Goal: Task Accomplishment & Management: Complete application form

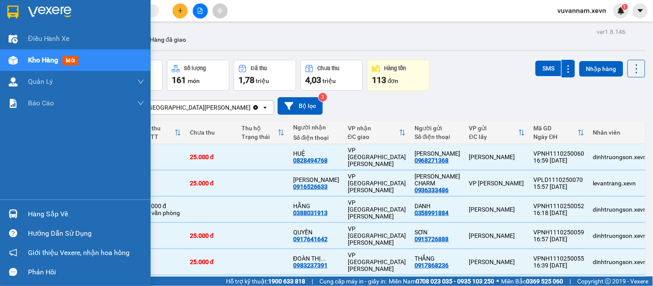
click at [11, 216] on img at bounding box center [13, 214] width 9 height 9
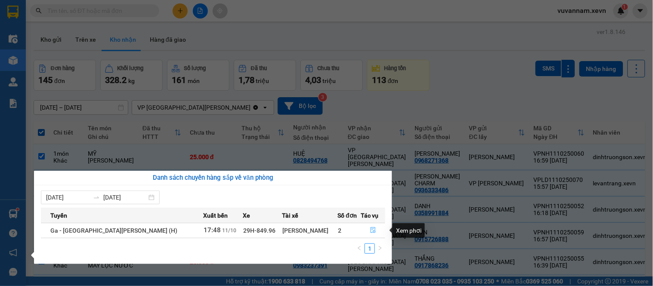
click at [370, 229] on icon "file-done" at bounding box center [373, 230] width 6 height 6
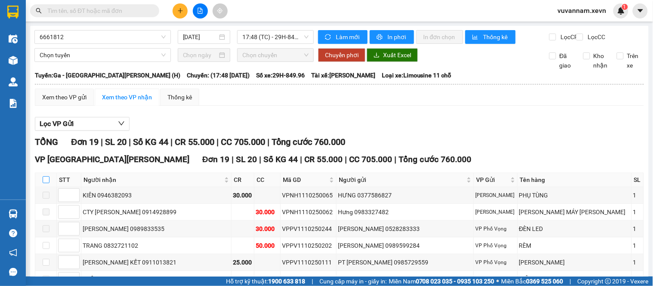
click at [44, 183] on label at bounding box center [46, 179] width 7 height 9
click at [44, 183] on input "checkbox" at bounding box center [46, 179] width 7 height 7
checkbox input "true"
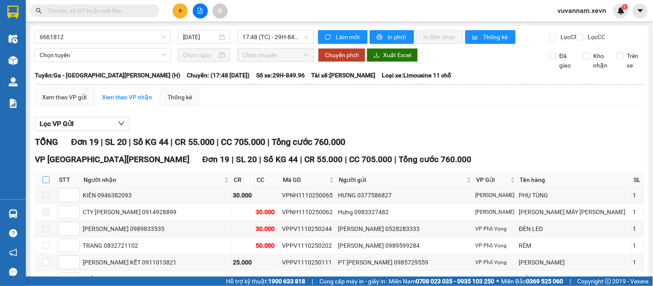
checkbox input "true"
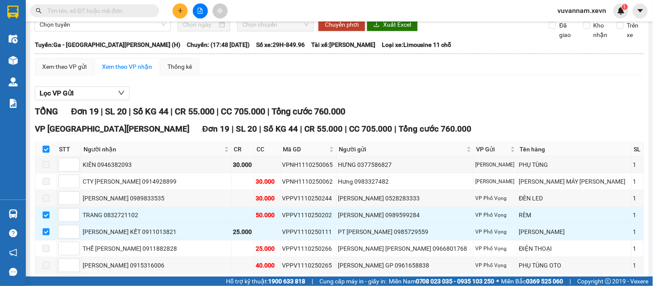
scroll to position [48, 0]
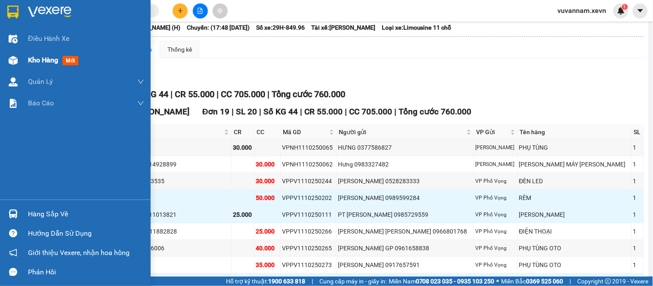
click at [37, 62] on span "Kho hàng" at bounding box center [43, 60] width 30 height 8
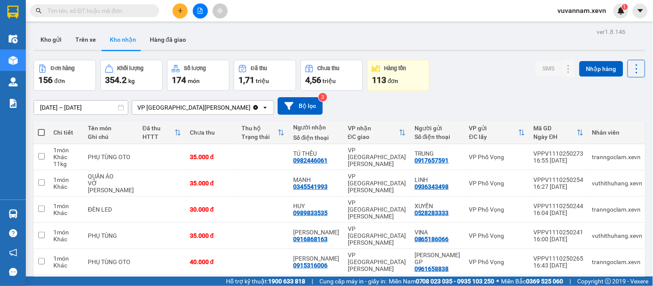
scroll to position [128, 0]
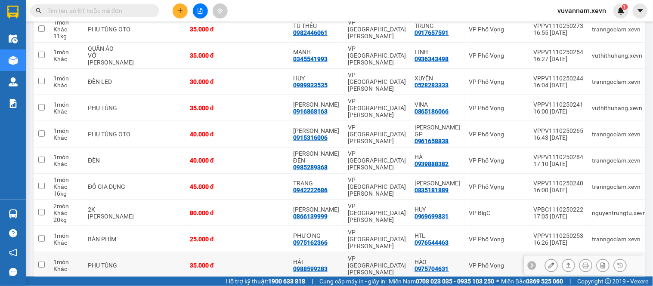
drag, startPoint x: 266, startPoint y: 229, endPoint x: 262, endPoint y: 214, distance: 15.6
click at [265, 253] on td at bounding box center [263, 266] width 52 height 26
checkbox input "true"
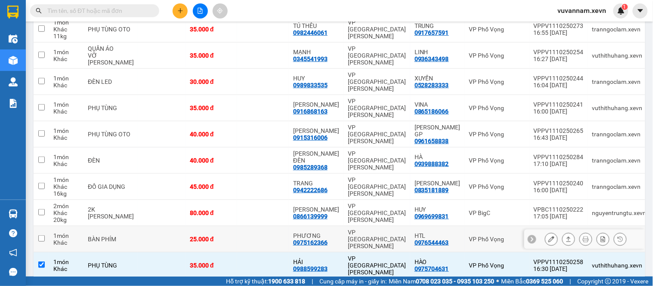
drag, startPoint x: 259, startPoint y: 205, endPoint x: 259, endPoint y: 195, distance: 10.8
click at [259, 226] on td at bounding box center [263, 239] width 52 height 26
checkbox input "true"
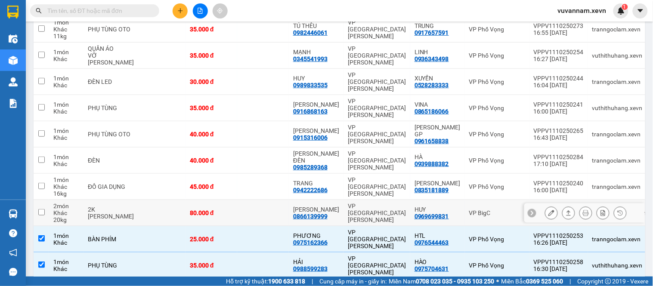
click at [259, 200] on td at bounding box center [263, 213] width 52 height 26
checkbox input "true"
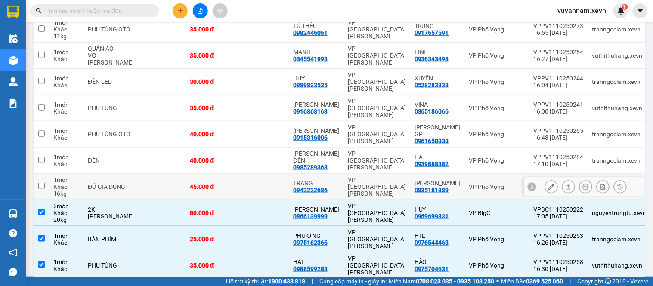
drag, startPoint x: 268, startPoint y: 164, endPoint x: 263, endPoint y: 155, distance: 9.8
click at [268, 174] on td at bounding box center [263, 187] width 52 height 26
checkbox input "true"
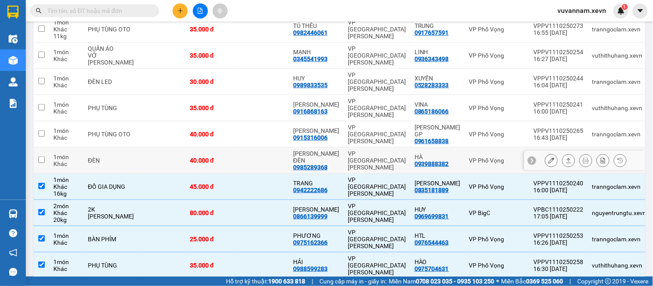
drag, startPoint x: 255, startPoint y: 140, endPoint x: 253, endPoint y: 130, distance: 9.7
click at [254, 148] on td at bounding box center [263, 161] width 52 height 26
checkbox input "true"
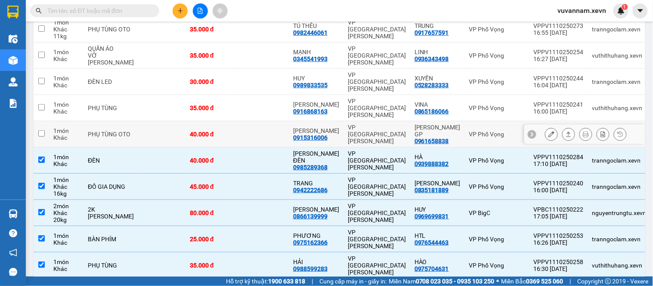
click at [250, 121] on td at bounding box center [263, 134] width 52 height 26
checkbox input "true"
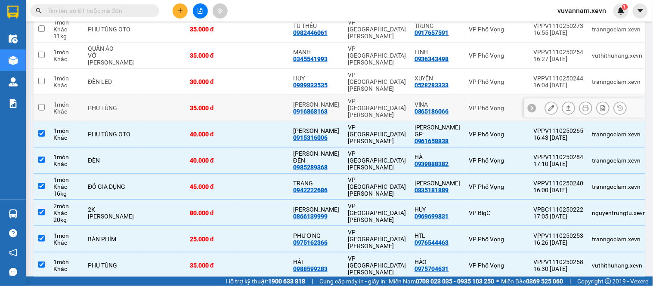
drag, startPoint x: 257, startPoint y: 98, endPoint x: 264, endPoint y: 83, distance: 16.0
click at [257, 96] on td at bounding box center [263, 108] width 52 height 26
checkbox input "true"
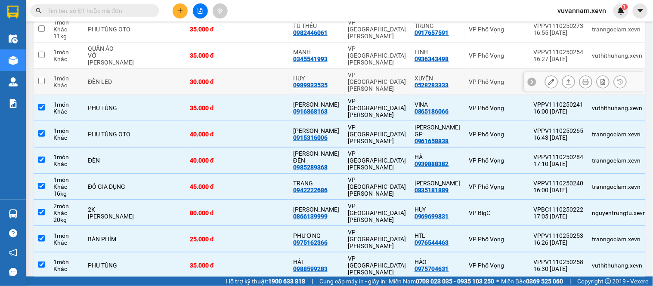
click at [265, 80] on td at bounding box center [263, 82] width 52 height 26
checkbox input "true"
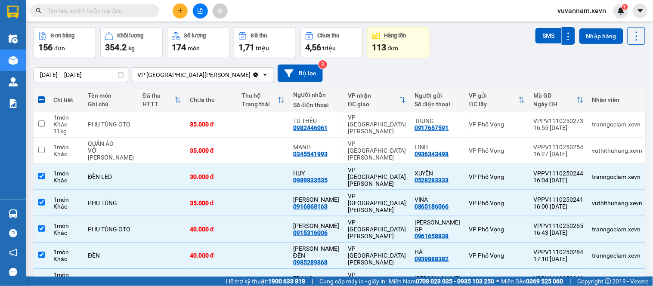
scroll to position [32, 0]
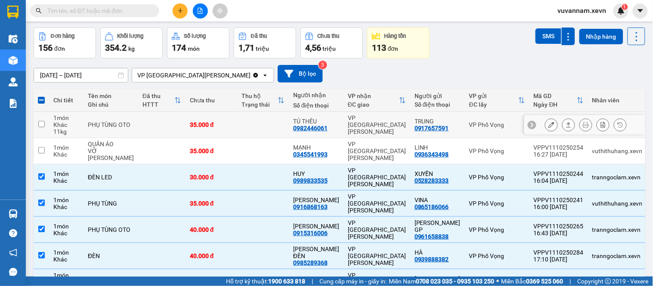
click at [264, 126] on td at bounding box center [263, 125] width 52 height 26
checkbox input "true"
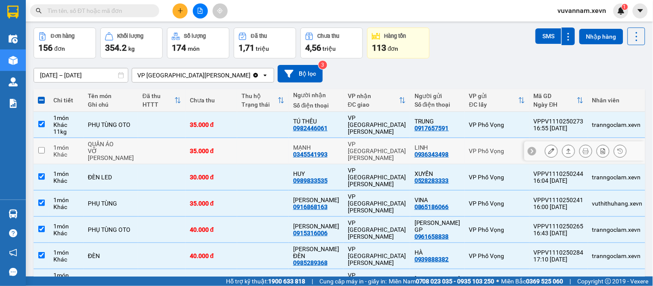
click at [256, 150] on td at bounding box center [263, 151] width 52 height 26
checkbox input "true"
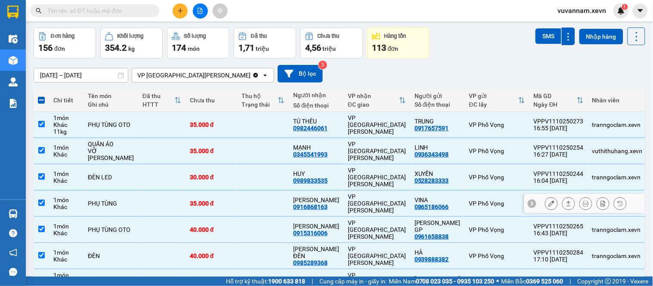
scroll to position [0, 0]
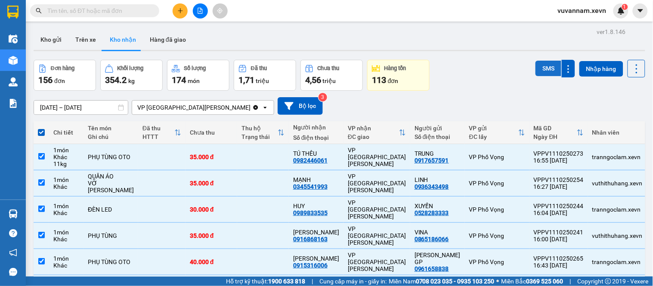
drag, startPoint x: 539, startPoint y: 63, endPoint x: 537, endPoint y: 71, distance: 8.9
click at [540, 64] on button "SMS" at bounding box center [548, 68] width 26 height 15
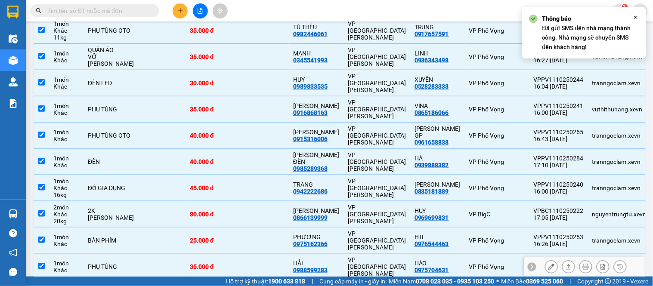
scroll to position [127, 0]
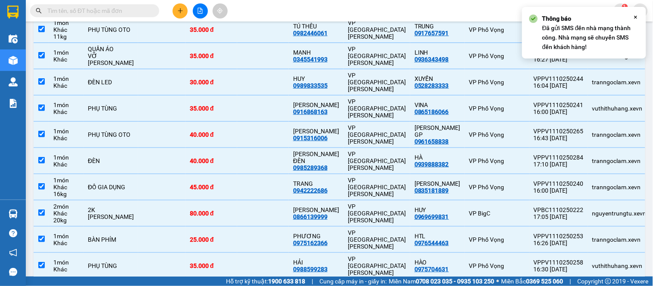
checkbox input "false"
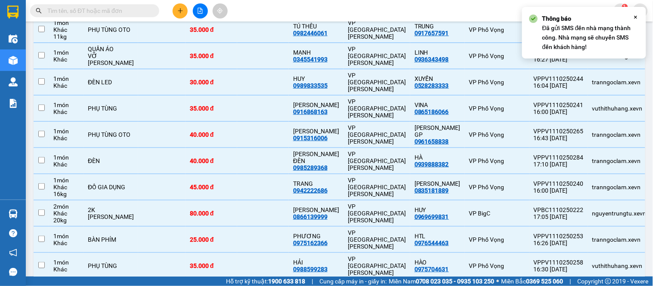
checkbox input "false"
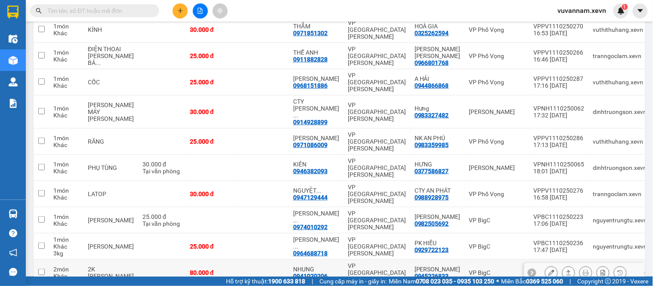
click at [260, 260] on td at bounding box center [263, 273] width 52 height 26
checkbox input "true"
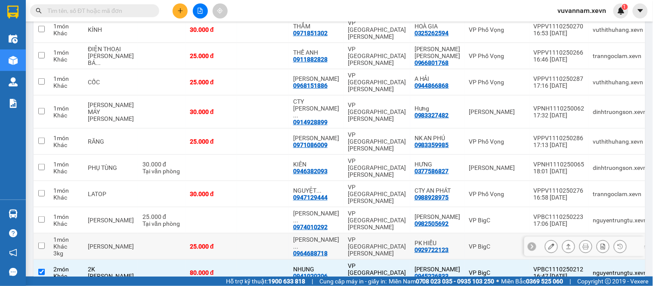
drag, startPoint x: 261, startPoint y: 203, endPoint x: 263, endPoint y: 183, distance: 19.9
click at [261, 234] on td at bounding box center [263, 247] width 52 height 26
checkbox input "true"
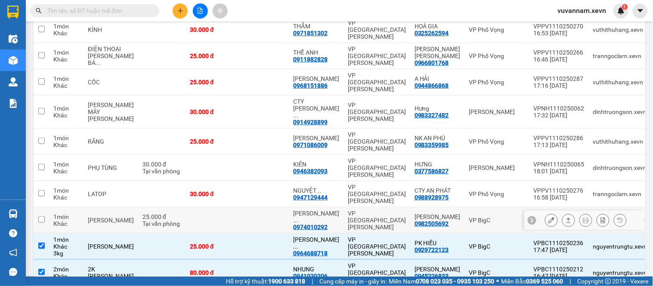
drag, startPoint x: 263, startPoint y: 178, endPoint x: 263, endPoint y: 168, distance: 10.3
click at [263, 207] on td at bounding box center [263, 220] width 52 height 26
checkbox input "true"
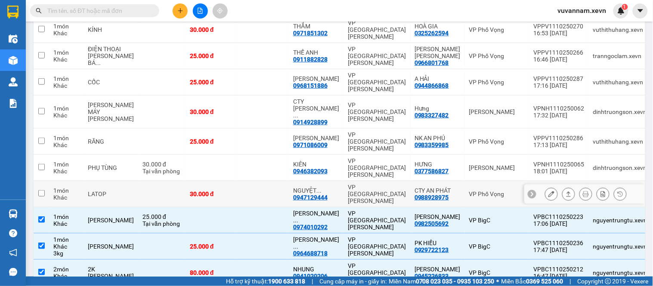
click at [261, 181] on td at bounding box center [263, 194] width 52 height 26
checkbox input "true"
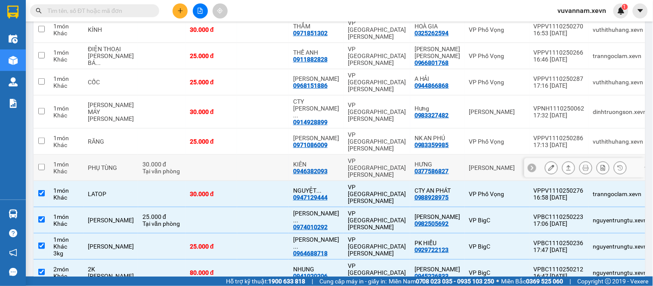
drag, startPoint x: 261, startPoint y: 140, endPoint x: 263, endPoint y: 126, distance: 14.0
click at [261, 155] on td at bounding box center [263, 168] width 52 height 26
checkbox input "true"
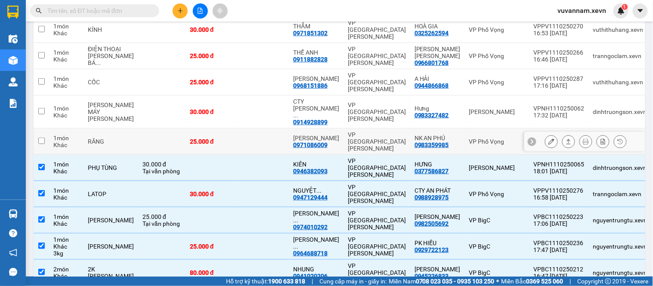
drag, startPoint x: 263, startPoint y: 118, endPoint x: 260, endPoint y: 102, distance: 16.1
click at [263, 129] on td at bounding box center [263, 142] width 52 height 26
checkbox input "true"
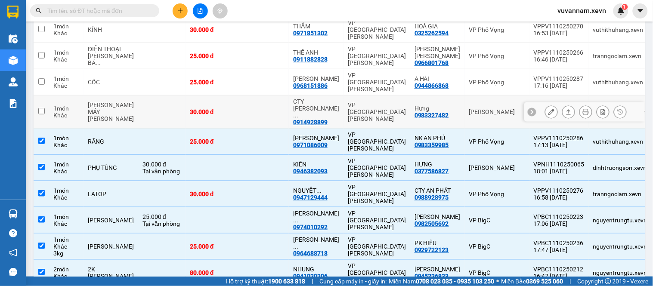
drag, startPoint x: 260, startPoint y: 98, endPoint x: 261, endPoint y: 79, distance: 18.5
click at [261, 96] on td at bounding box center [263, 112] width 52 height 33
checkbox input "true"
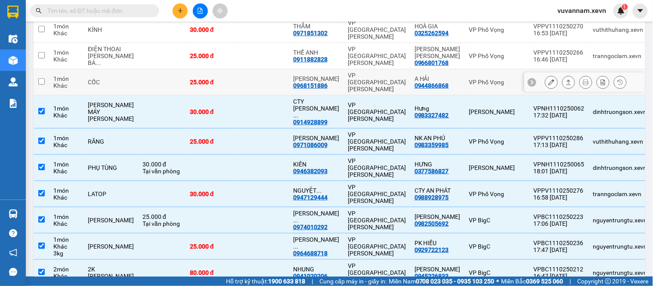
click at [261, 77] on td at bounding box center [263, 82] width 52 height 26
checkbox input "true"
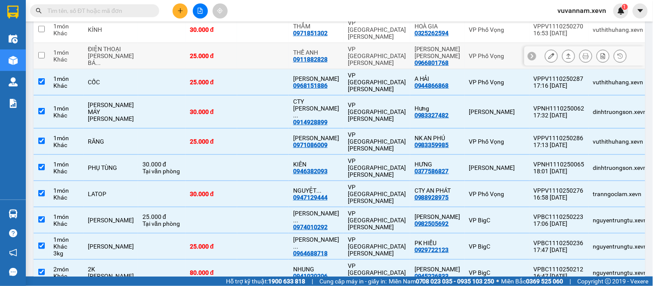
click at [263, 63] on td at bounding box center [263, 56] width 52 height 26
checkbox input "true"
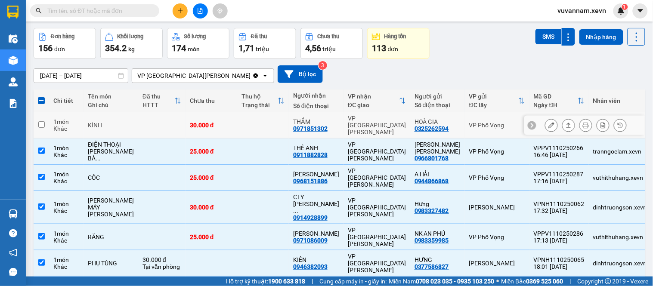
drag, startPoint x: 259, startPoint y: 123, endPoint x: 269, endPoint y: 130, distance: 12.5
click at [260, 125] on td at bounding box center [263, 125] width 52 height 26
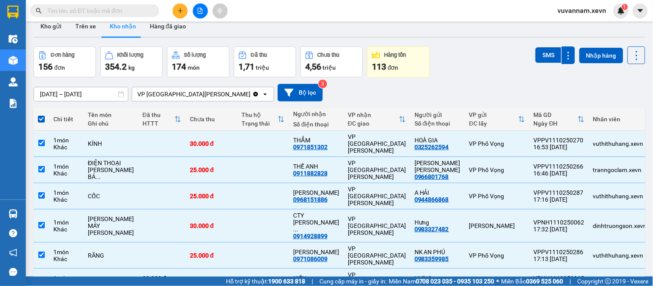
scroll to position [0, 0]
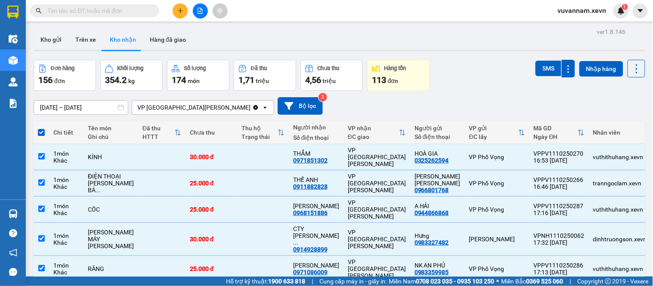
click at [541, 59] on div "ver 1.8.146 Kho gửi Trên xe [PERSON_NAME] Hàng đã [PERSON_NAME] hàng 156 đơn [P…" at bounding box center [339, 235] width 618 height 419
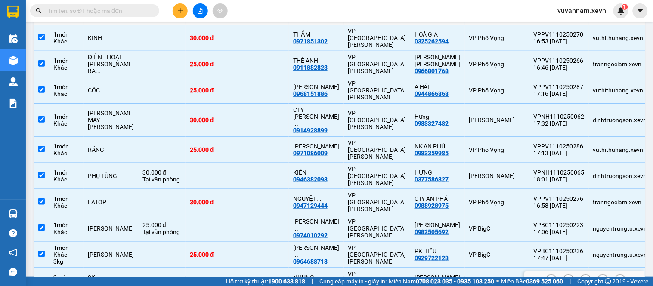
scroll to position [135, 0]
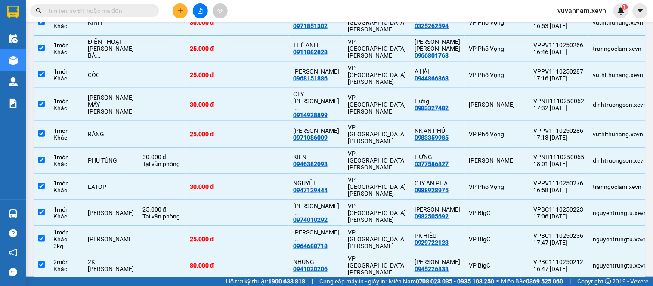
checkbox input "false"
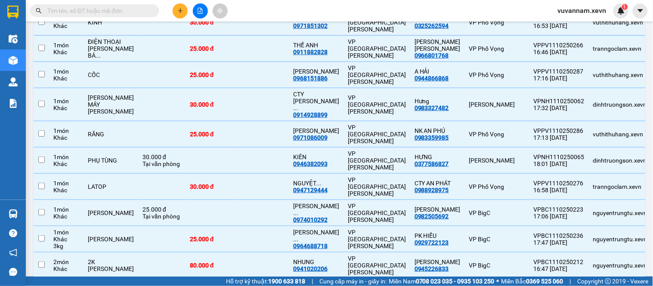
checkbox input "false"
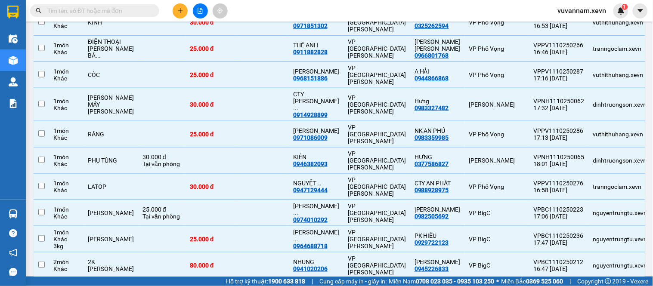
checkbox input "false"
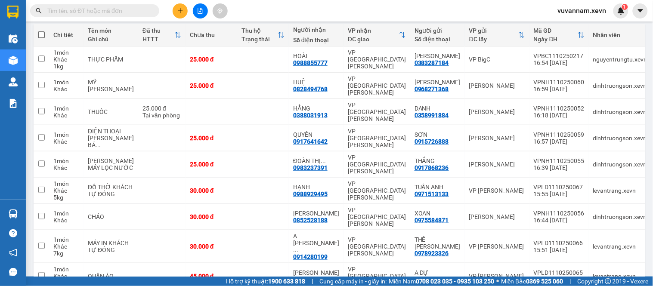
scroll to position [39, 0]
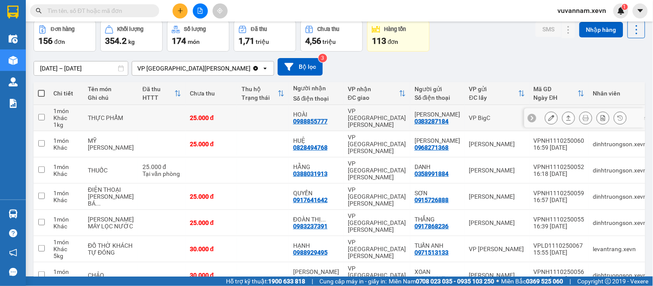
click at [264, 118] on td at bounding box center [263, 118] width 52 height 26
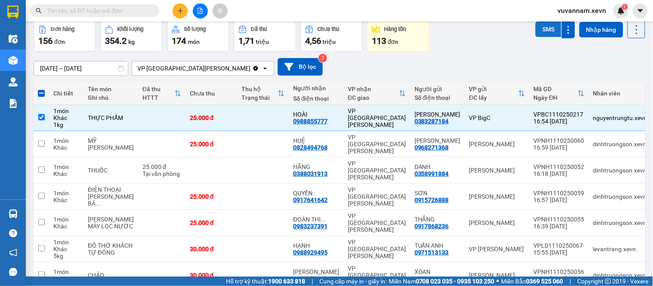
click at [544, 32] on button "SMS" at bounding box center [548, 29] width 26 height 15
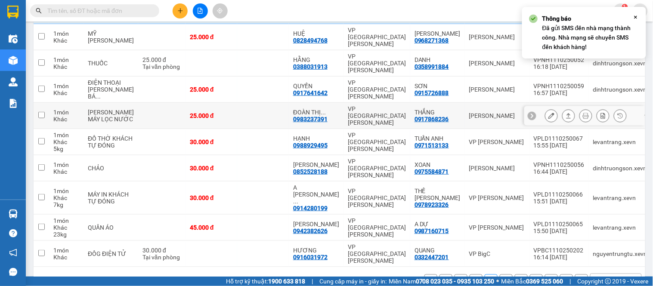
scroll to position [148, 0]
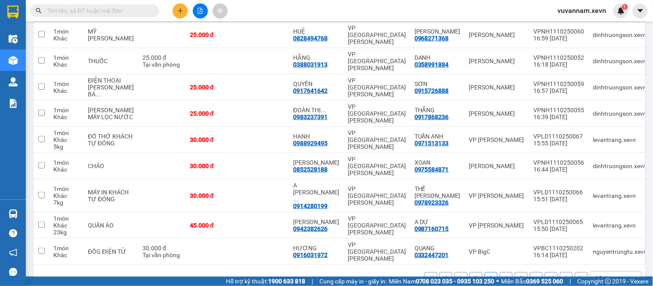
click at [470, 272] on button "2" at bounding box center [476, 278] width 13 height 13
checkbox input "false"
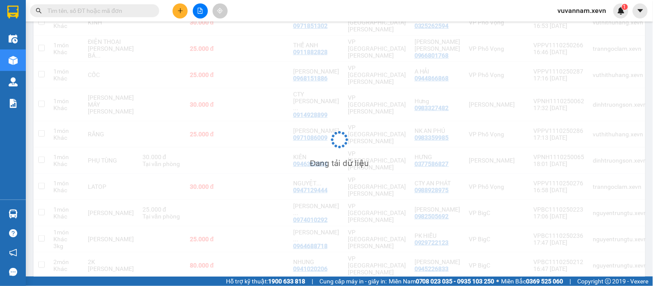
scroll to position [135, 0]
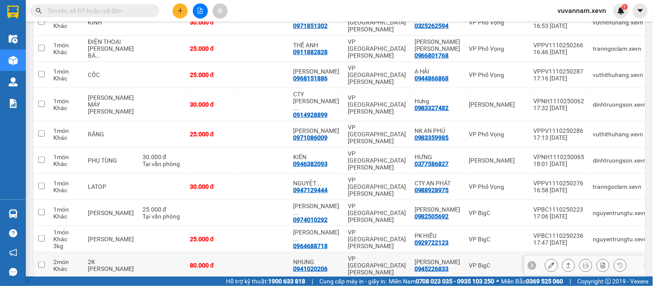
click at [256, 253] on td at bounding box center [263, 266] width 52 height 26
checkbox input "true"
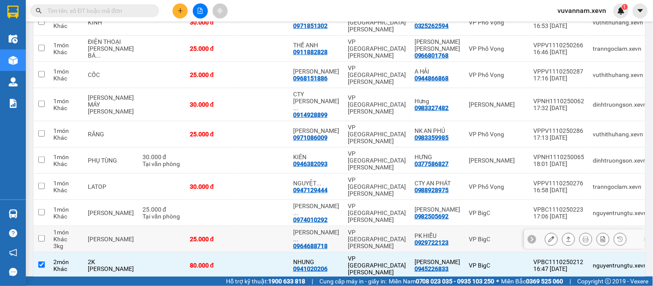
click at [256, 226] on td at bounding box center [263, 239] width 52 height 26
checkbox input "true"
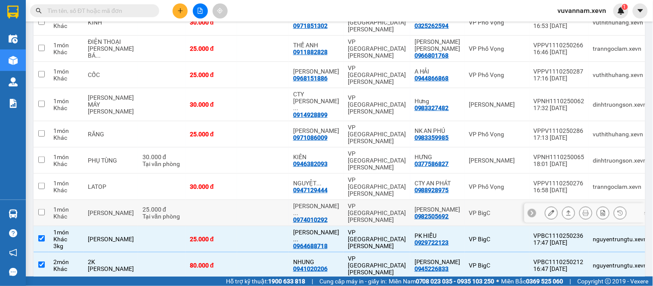
click at [251, 200] on td at bounding box center [263, 213] width 52 height 26
checkbox input "true"
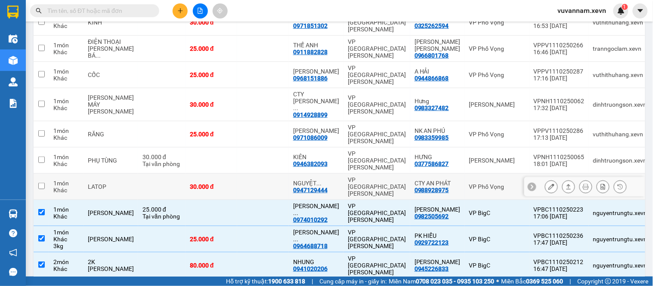
drag, startPoint x: 253, startPoint y: 149, endPoint x: 257, endPoint y: 136, distance: 14.4
click at [253, 174] on td at bounding box center [263, 187] width 52 height 26
checkbox input "true"
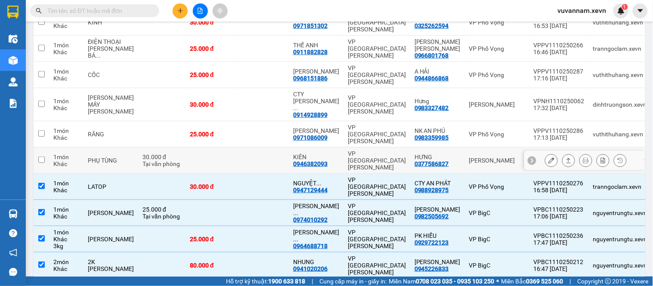
drag, startPoint x: 257, startPoint y: 135, endPoint x: 260, endPoint y: 121, distance: 14.1
click at [257, 148] on td at bounding box center [263, 161] width 52 height 26
checkbox input "true"
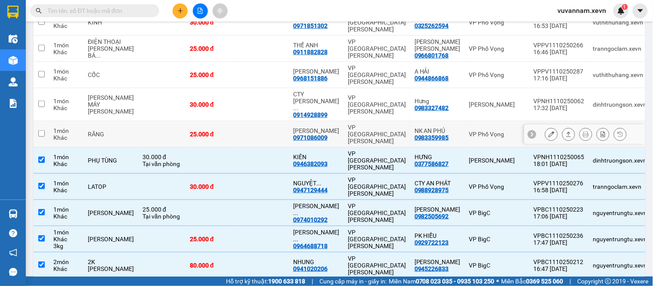
drag, startPoint x: 260, startPoint y: 111, endPoint x: 260, endPoint y: 95, distance: 15.9
click at [260, 121] on td at bounding box center [263, 134] width 52 height 26
checkbox input "true"
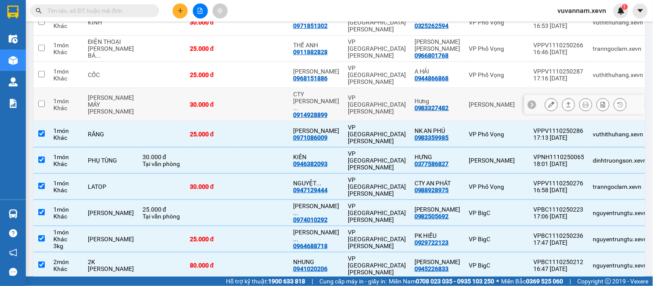
drag, startPoint x: 260, startPoint y: 92, endPoint x: 262, endPoint y: 84, distance: 8.3
click at [260, 91] on td at bounding box center [263, 104] width 52 height 33
checkbox input "true"
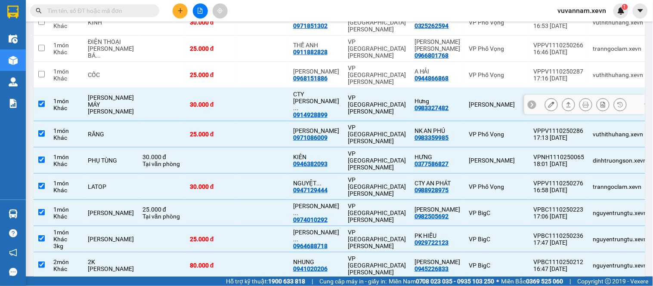
click at [264, 72] on td at bounding box center [263, 75] width 52 height 26
checkbox input "true"
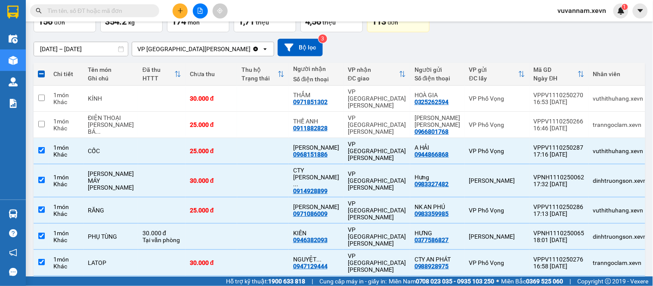
scroll to position [39, 0]
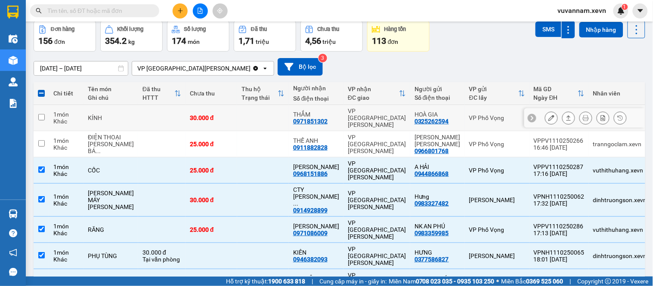
click at [266, 117] on td at bounding box center [263, 118] width 52 height 26
checkbox input "true"
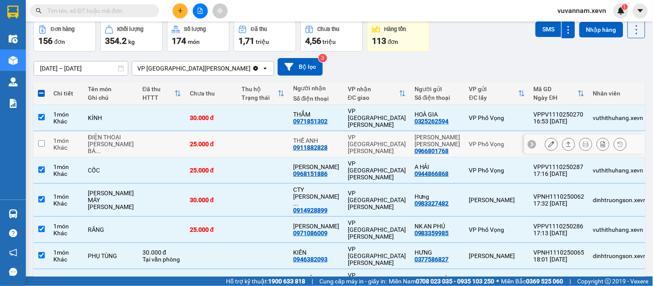
click at [259, 153] on td at bounding box center [263, 144] width 52 height 26
checkbox input "true"
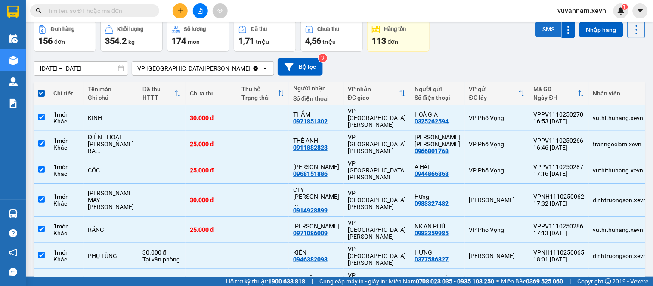
click at [541, 30] on button "SMS" at bounding box center [548, 29] width 26 height 15
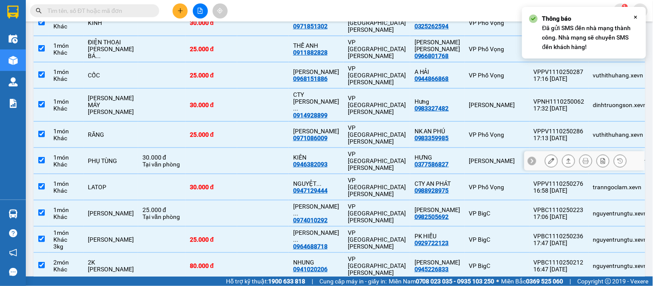
scroll to position [135, 0]
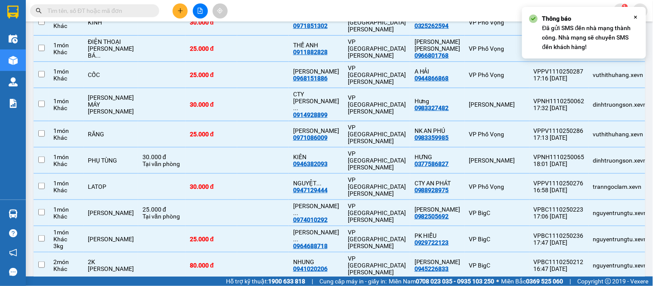
checkbox input "false"
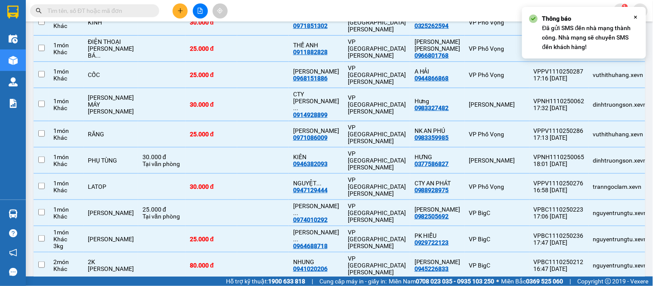
checkbox input "false"
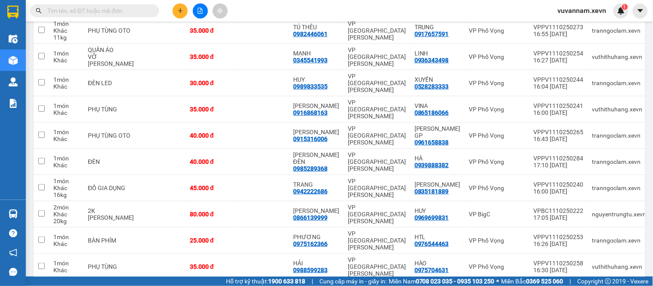
scroll to position [128, 0]
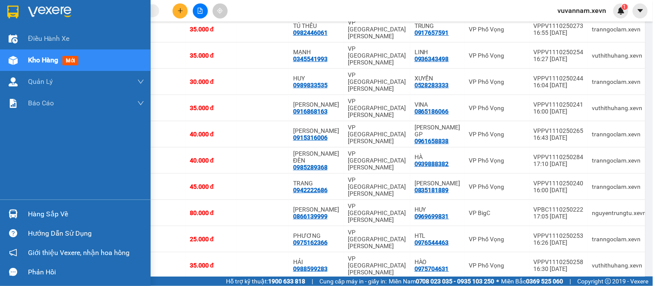
click at [15, 213] on img at bounding box center [13, 214] width 9 height 9
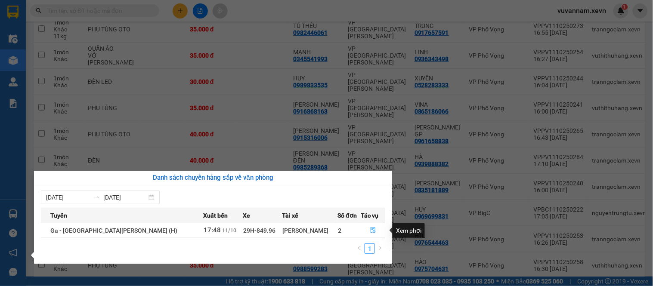
click at [371, 229] on icon "file-done" at bounding box center [373, 230] width 6 height 6
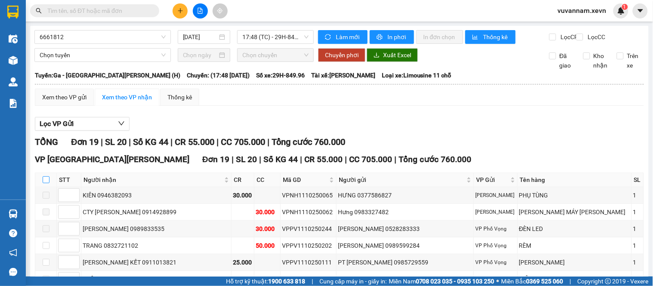
click at [46, 183] on input "checkbox" at bounding box center [46, 179] width 7 height 7
checkbox input "true"
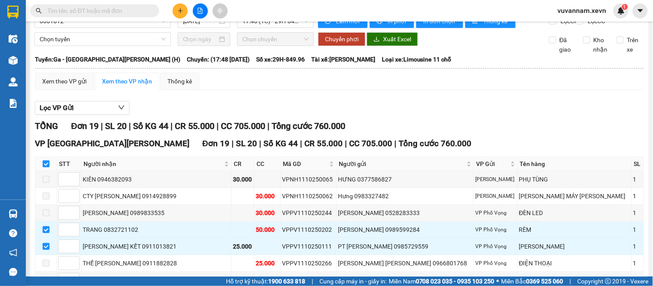
scroll to position [48, 0]
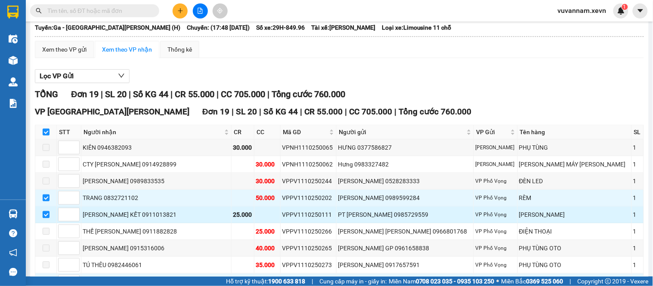
click at [48, 218] on input "checkbox" at bounding box center [46, 214] width 7 height 7
checkbox input "false"
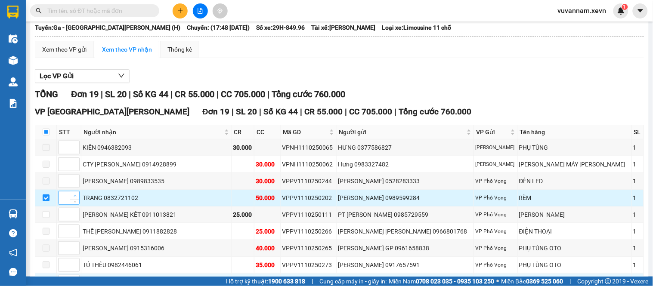
type input "1"
drag, startPoint x: 77, startPoint y: 199, endPoint x: 197, endPoint y: 210, distance: 120.1
click at [190, 207] on tr "1 TRANG 0832721102 50.000 VPPV1110250202 [PERSON_NAME] 0989599284 VP Phố [PERSO…" at bounding box center [339, 198] width 609 height 17
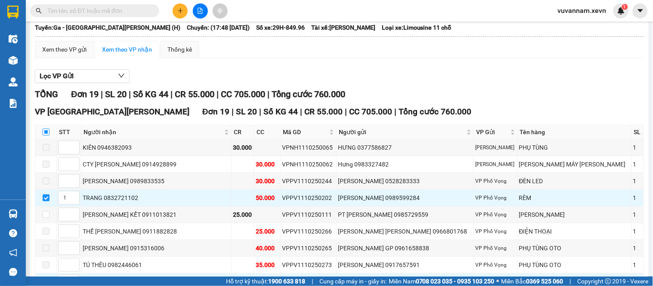
click at [45, 136] on input "checkbox" at bounding box center [46, 132] width 7 height 7
checkbox input "true"
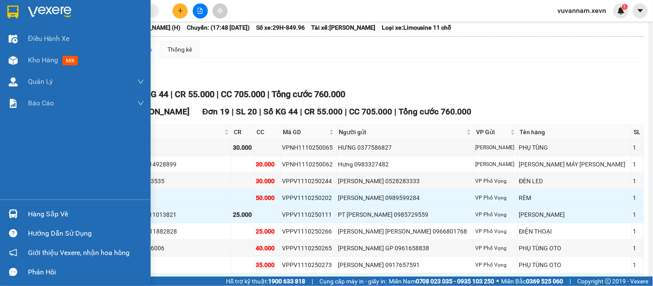
click at [33, 219] on div "Hàng sắp về" at bounding box center [86, 214] width 116 height 13
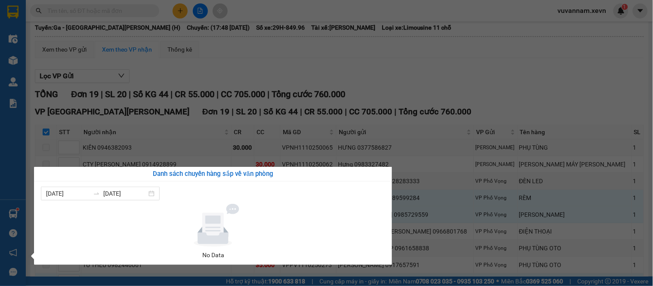
click at [446, 54] on section "Kết quả [PERSON_NAME] ( 0 ) Bộ lọc No Data vuvannam.xevn 1 Điều [PERSON_NAME] x…" at bounding box center [326, 143] width 653 height 286
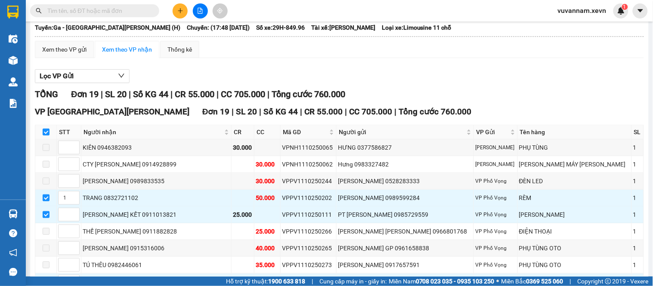
click at [135, 11] on input "text" at bounding box center [98, 10] width 102 height 9
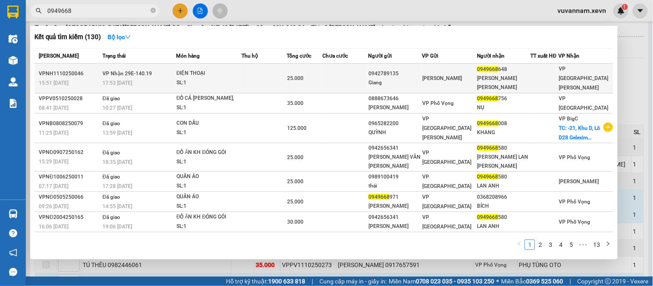
type input "0949668"
click at [439, 75] on span "[PERSON_NAME]" at bounding box center [442, 78] width 40 height 6
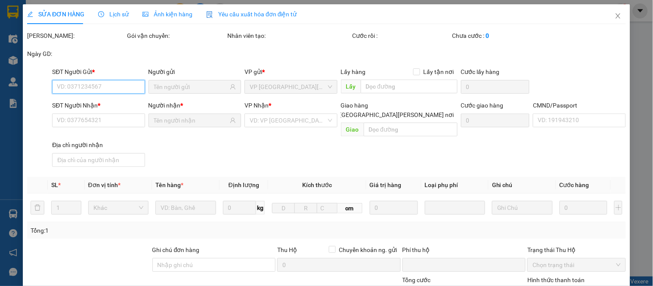
type input "0942789135"
type input "Giang"
type input "0949668648"
type input "[PERSON_NAME] [PERSON_NAME]"
type input "037089000474 -[PERSON_NAME] [PERSON_NAME]"
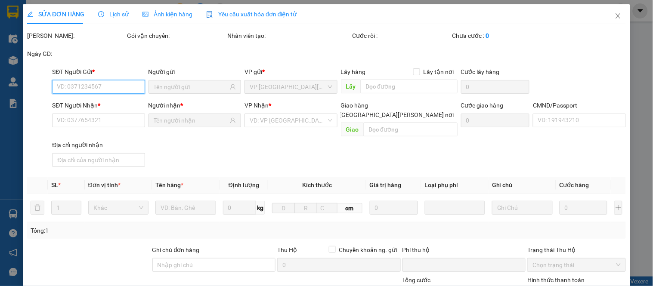
type input "0"
type input "25.000"
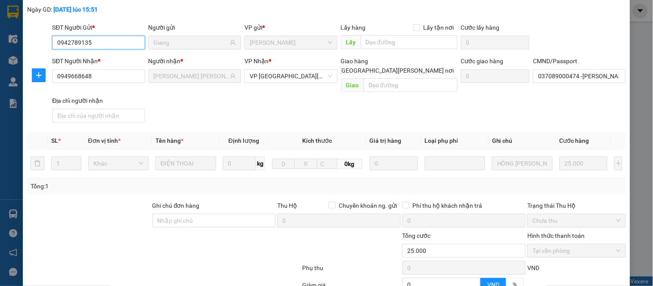
scroll to position [125, 0]
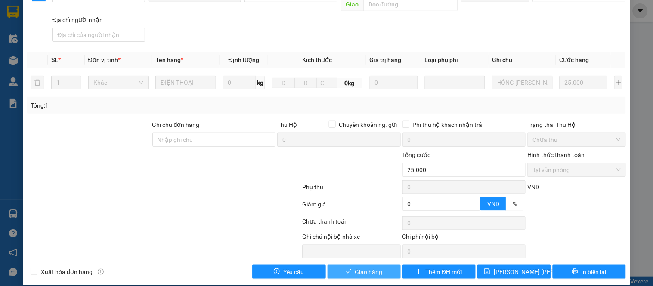
click at [359, 267] on span "Giao hàng" at bounding box center [369, 271] width 28 height 9
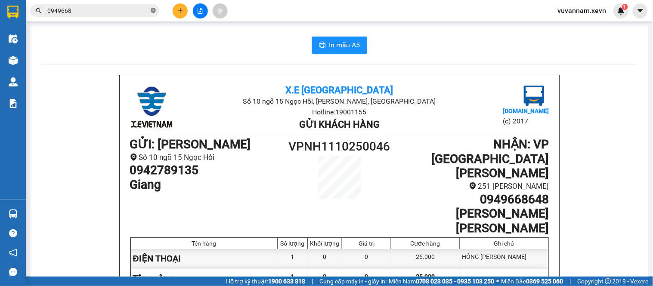
drag, startPoint x: 157, startPoint y: 10, endPoint x: 152, endPoint y: 12, distance: 4.6
click at [154, 11] on span "0949668" at bounding box center [94, 10] width 129 height 13
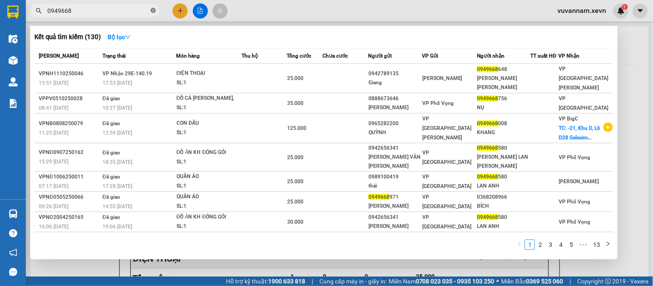
click at [152, 11] on icon "close-circle" at bounding box center [153, 10] width 5 height 5
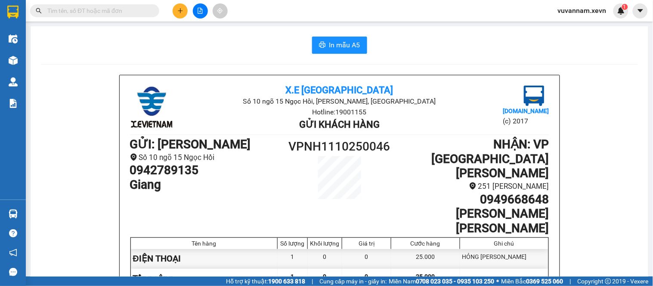
click at [143, 11] on input "text" at bounding box center [98, 10] width 102 height 9
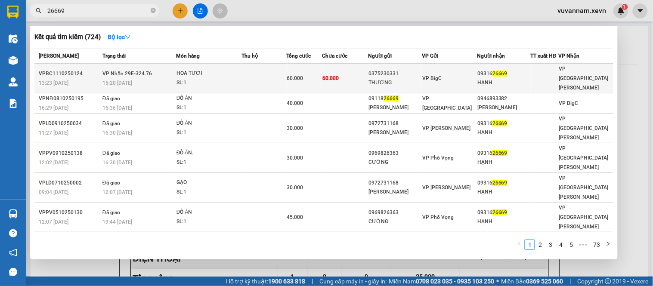
type input "26669"
click at [277, 75] on td at bounding box center [263, 79] width 45 height 30
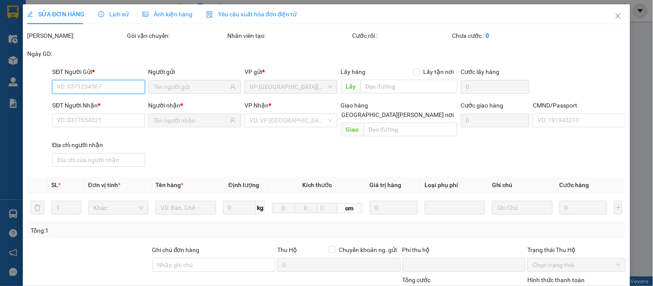
type input "0375230331"
type input "THƯƠNG"
type input "0931626669"
type input "HẠNH"
type input "[PERSON_NAME]"
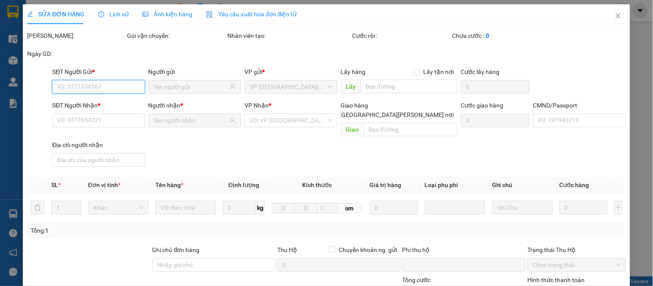
type input "0"
type input "60.000"
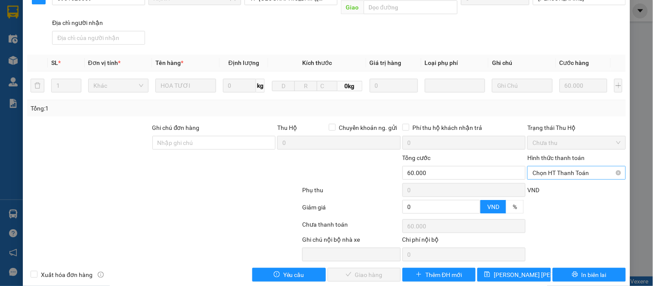
scroll to position [125, 0]
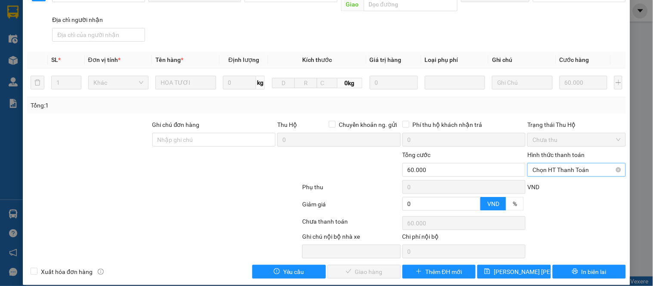
drag, startPoint x: 546, startPoint y: 162, endPoint x: 548, endPoint y: 166, distance: 5.0
click at [547, 164] on span "Chọn HT Thanh Toán" at bounding box center [576, 170] width 88 height 13
click at [547, 175] on div "Tại văn phòng" at bounding box center [571, 177] width 87 height 9
type input "0"
click at [377, 267] on span "Giao hàng" at bounding box center [369, 271] width 28 height 9
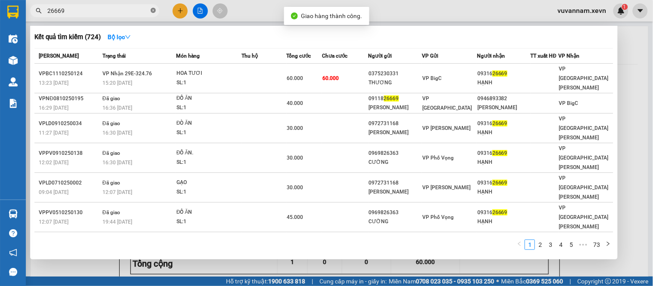
click at [154, 10] on icon "close-circle" at bounding box center [153, 10] width 5 height 5
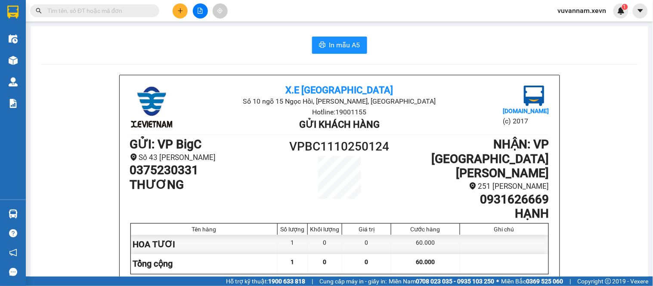
click at [118, 13] on input "text" at bounding box center [98, 10] width 102 height 9
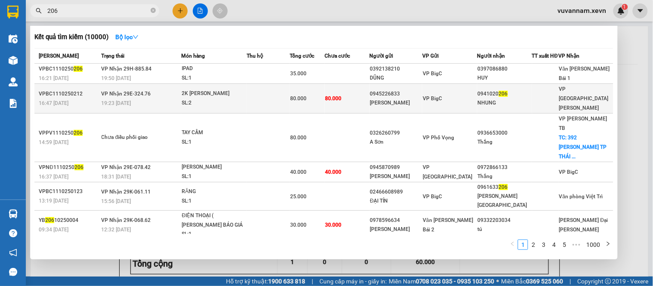
type input "206"
click at [276, 91] on td at bounding box center [268, 99] width 43 height 30
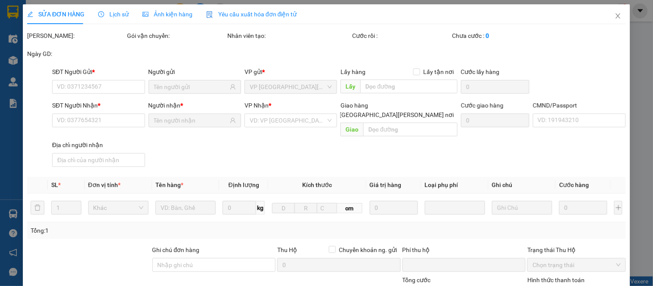
type input "0945226833"
type input "[PERSON_NAME]"
type input "0941020206"
type input "NHUNG"
type input "0"
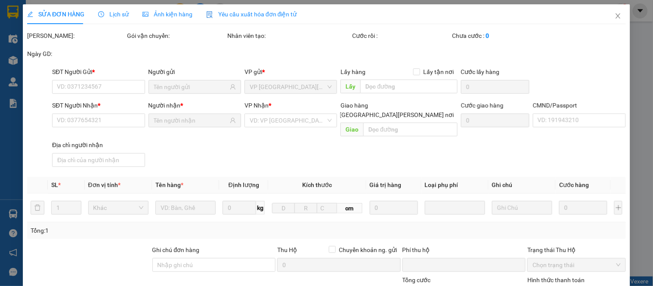
type input "80.000"
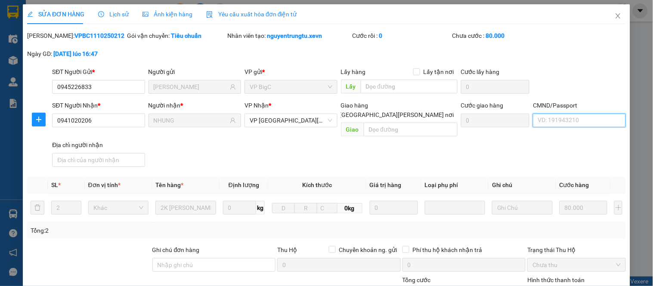
click at [570, 125] on input "CMND/Passport" at bounding box center [579, 121] width 93 height 14
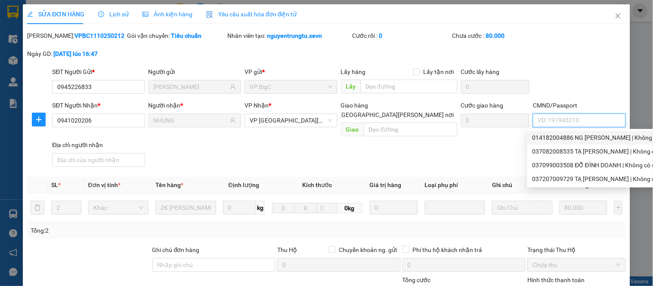
click at [571, 139] on div "014182004886 NG [PERSON_NAME] | Không có địa chỉ" at bounding box center [605, 137] width 146 height 9
type input "014182004886 NG [PERSON_NAME]"
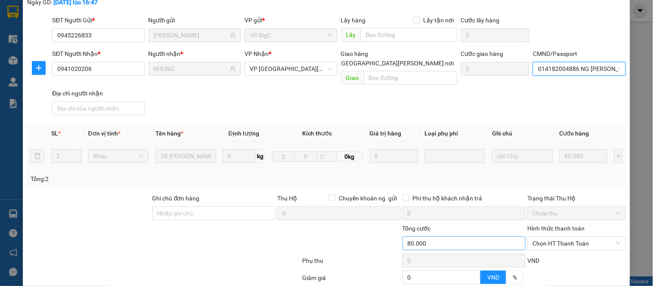
scroll to position [125, 0]
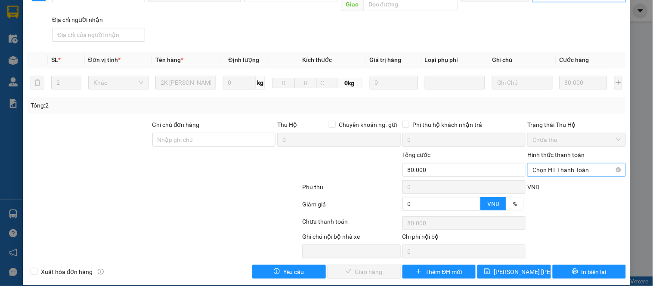
click at [560, 164] on span "Chọn HT Thanh Toán" at bounding box center [576, 170] width 88 height 13
click at [547, 180] on div "Tại văn phòng" at bounding box center [571, 177] width 87 height 9
type input "0"
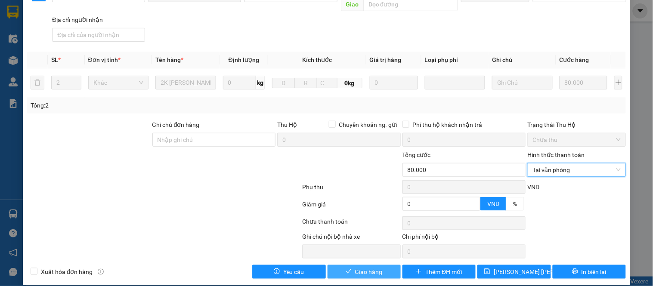
click at [356, 267] on span "Giao hàng" at bounding box center [369, 271] width 28 height 9
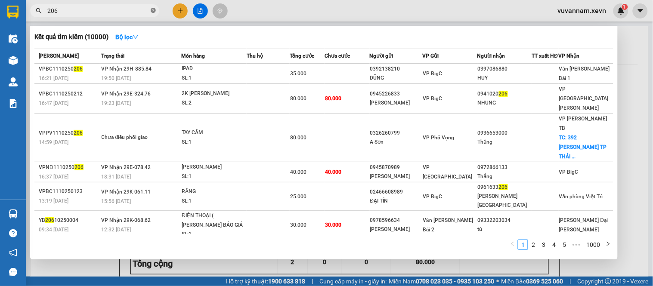
click at [152, 10] on icon "close-circle" at bounding box center [153, 10] width 5 height 5
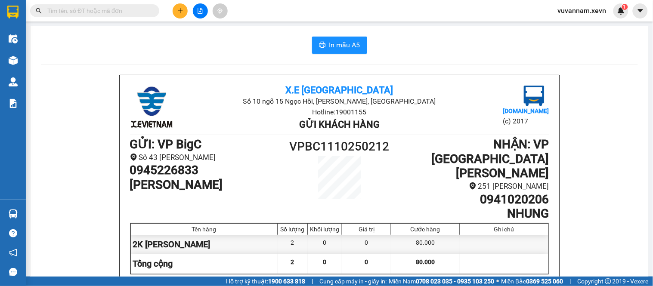
click at [142, 10] on input "text" at bounding box center [98, 10] width 102 height 9
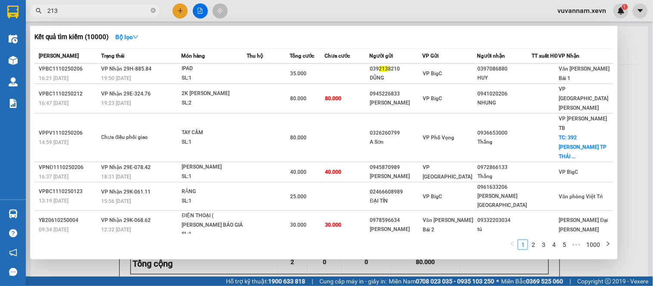
type input "2135"
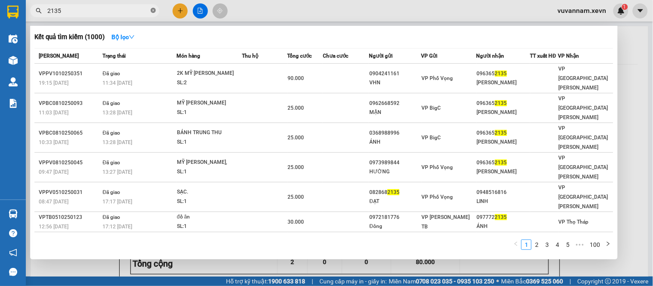
click at [153, 10] on icon "close-circle" at bounding box center [153, 10] width 5 height 5
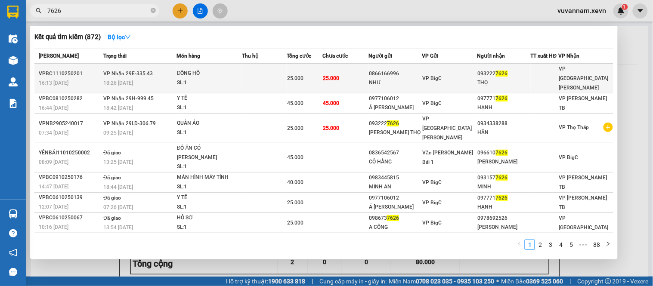
type input "7626"
click at [445, 78] on div "VP BigC" at bounding box center [450, 78] width 54 height 9
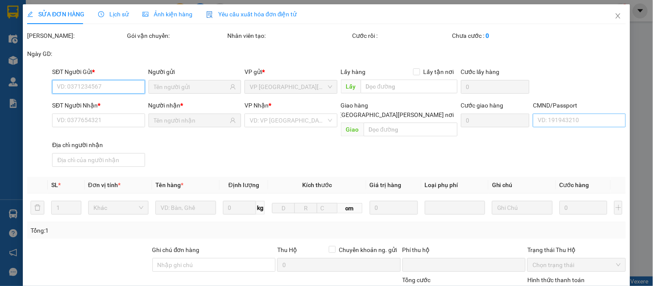
type input "0866166996"
type input "NHƯ"
type input "0932227626"
type input "THỌ"
type input "034099010742 [PERSON_NAME]"
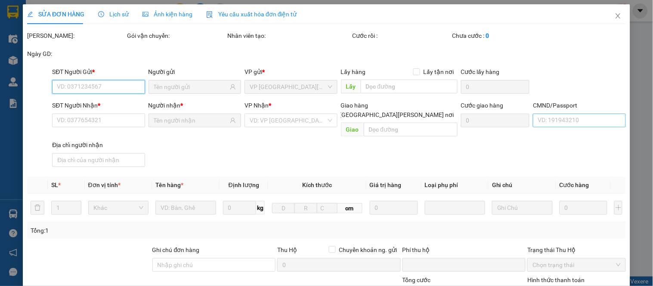
type input "0"
type input "25.000"
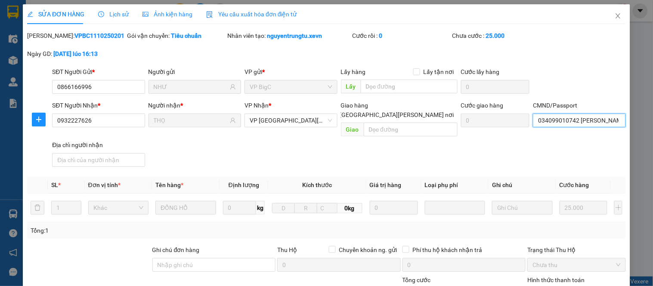
click at [557, 119] on input "034099010742 [PERSON_NAME]" at bounding box center [579, 121] width 93 height 14
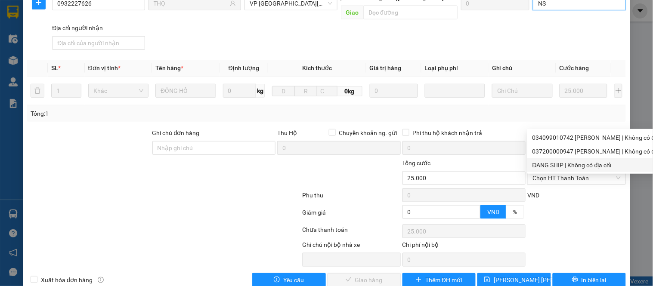
scroll to position [125, 0]
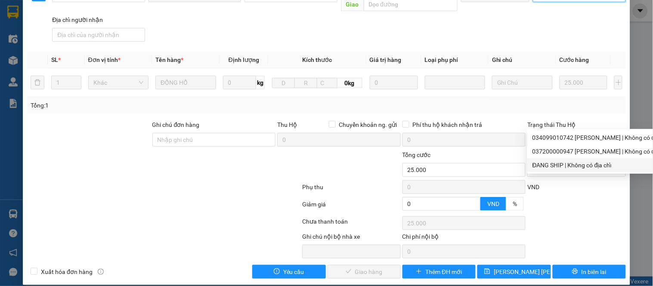
type input "NS"
click at [623, 200] on div "SỬA ĐƠN HÀNG Lịch sử [PERSON_NAME] hàng Yêu cầu xuất [PERSON_NAME] điện tử Tota…" at bounding box center [326, 143] width 653 height 286
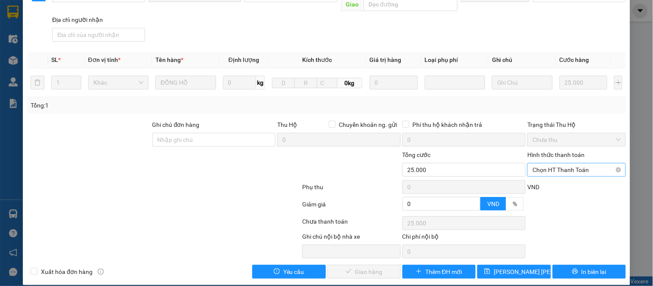
click at [570, 164] on span "Chọn HT Thanh Toán" at bounding box center [576, 170] width 88 height 13
click at [562, 179] on div "Tại văn phòng" at bounding box center [571, 177] width 87 height 9
type input "0"
drag, startPoint x: 363, startPoint y: 262, endPoint x: 354, endPoint y: 261, distance: 9.0
click at [363, 267] on span "Giao hàng" at bounding box center [369, 271] width 28 height 9
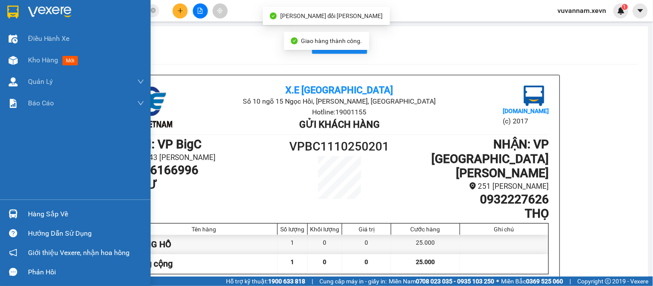
click at [26, 218] on div "Hàng sắp về" at bounding box center [75, 213] width 151 height 19
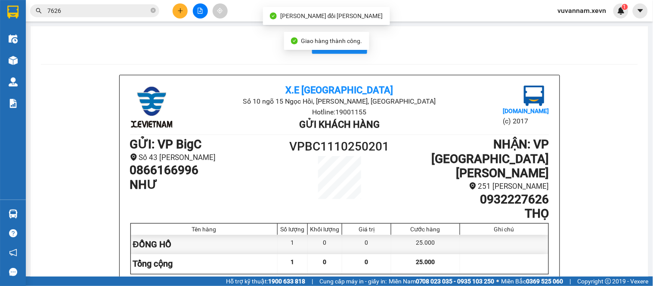
drag, startPoint x: 130, startPoint y: 45, endPoint x: 43, endPoint y: 29, distance: 87.9
click at [130, 42] on section "Kết quả [PERSON_NAME] ( 872 ) Bộ lọc Mã ĐH Trạng thái Món hàng Thu hộ [PERSON_N…" at bounding box center [326, 143] width 653 height 286
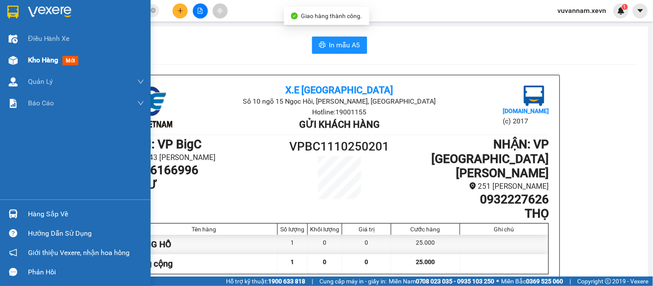
click at [39, 59] on span "Kho hàng" at bounding box center [43, 60] width 30 height 8
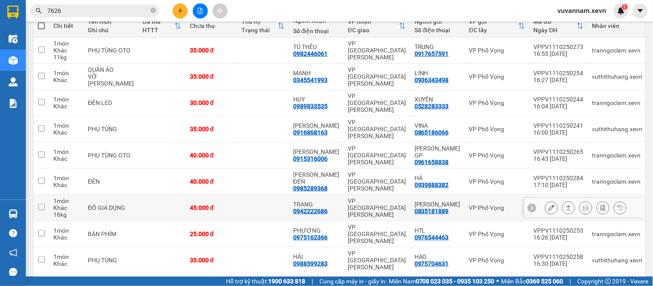
scroll to position [121, 0]
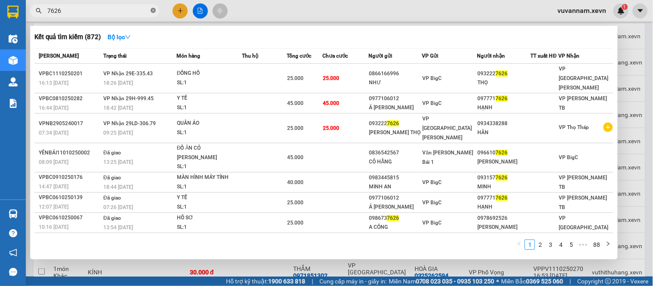
click at [152, 12] on icon "close-circle" at bounding box center [153, 10] width 5 height 5
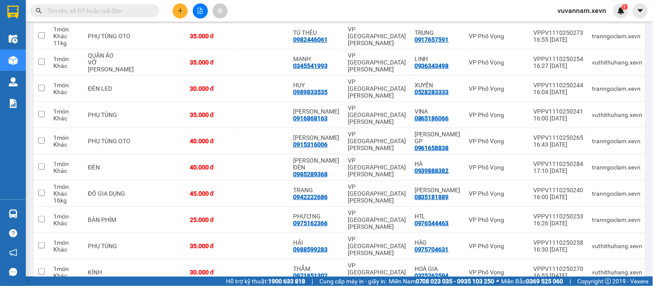
click at [139, 12] on input "text" at bounding box center [98, 10] width 102 height 9
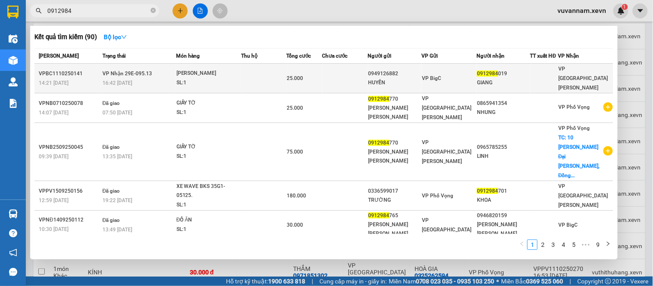
type input "0912984"
click at [298, 75] on span "25.000" at bounding box center [295, 78] width 16 height 6
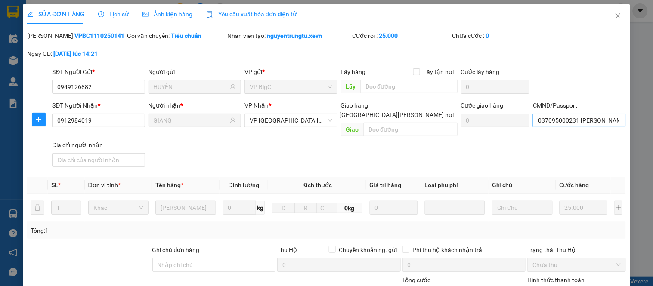
type input "0949126882"
type input "HUYỀN"
type input "0912984019"
type input "GIANG"
type input "037095000231 [PERSON_NAME][GEOGRAPHIC_DATA][PERSON_NAME]"
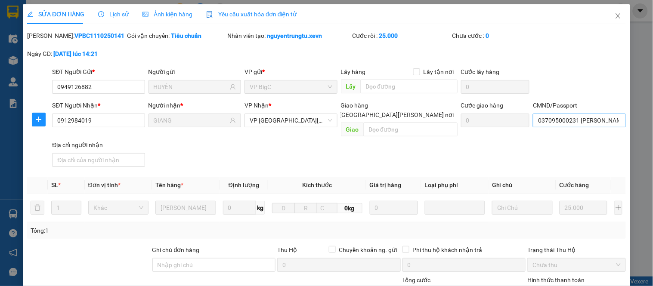
type input "0"
type input "25.000"
click at [572, 126] on input "037095000231 [PERSON_NAME][GEOGRAPHIC_DATA][PERSON_NAME]" at bounding box center [579, 121] width 93 height 14
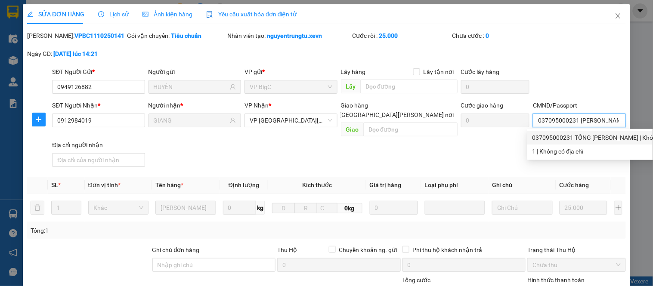
drag, startPoint x: 580, startPoint y: 135, endPoint x: 554, endPoint y: 143, distance: 26.7
click at [580, 136] on div "037095000231 TỐNG [PERSON_NAME] | Không có địa chỉ" at bounding box center [609, 137] width 154 height 9
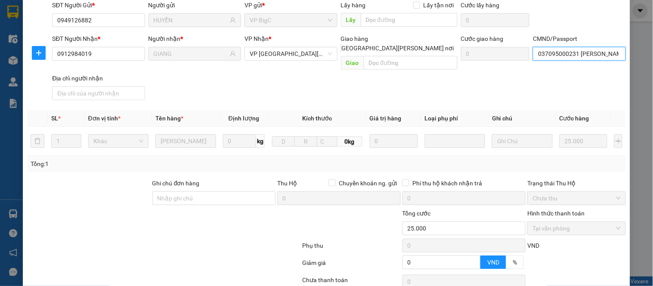
scroll to position [125, 0]
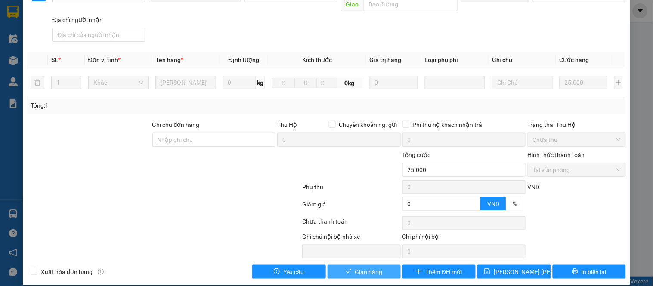
click at [356, 267] on span "Giao hàng" at bounding box center [369, 271] width 28 height 9
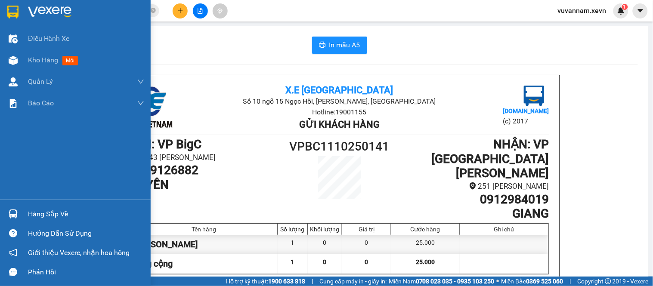
click at [71, 213] on div "Hàng sắp về" at bounding box center [86, 214] width 116 height 13
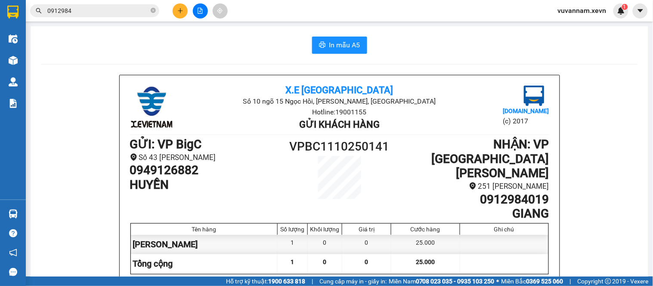
drag, startPoint x: 219, startPoint y: 27, endPoint x: 241, endPoint y: 1, distance: 33.3
click at [221, 27] on section "Kết quả [PERSON_NAME] ( 90 ) Bộ lọc Mã ĐH Trạng thái Món hàng Thu hộ [PERSON_NA…" at bounding box center [326, 143] width 653 height 286
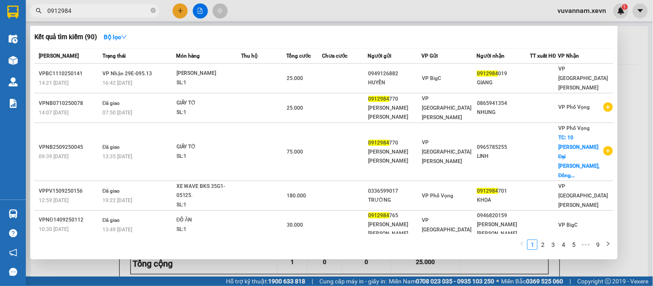
drag, startPoint x: 152, startPoint y: 9, endPoint x: 144, endPoint y: 14, distance: 9.1
click at [152, 9] on icon "close-circle" at bounding box center [153, 10] width 5 height 5
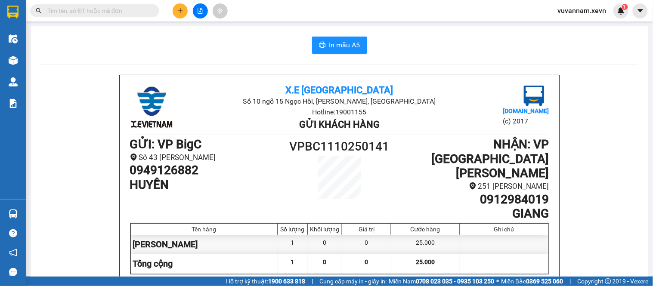
click at [144, 14] on input "text" at bounding box center [98, 10] width 102 height 9
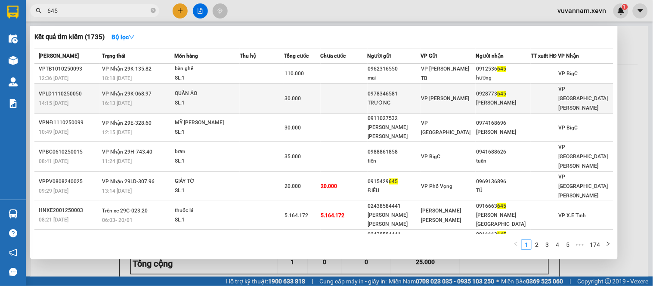
type input "645"
click at [221, 93] on span "QUẦN ÁO SL: 1" at bounding box center [207, 98] width 65 height 19
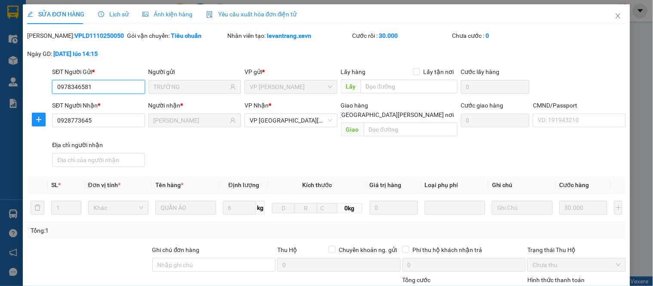
type input "0978346581"
type input "TRƯỜNG"
type input "0928773645"
type input "[PERSON_NAME]"
type input "0"
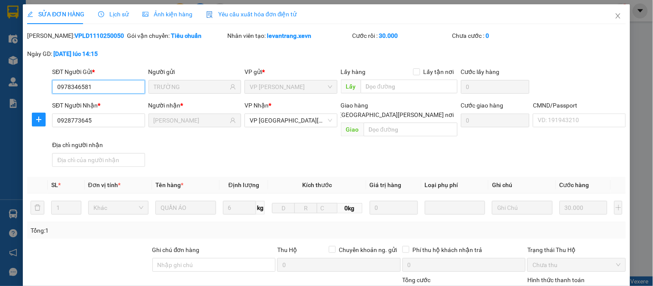
type input "30.000"
click at [565, 119] on input "CMND/Passport" at bounding box center [579, 121] width 93 height 14
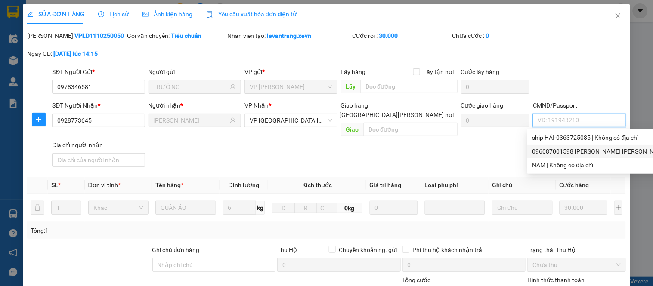
click at [557, 151] on div "096087001598 [PERSON_NAME] [PERSON_NAME] | Không có địa chỉ" at bounding box center [624, 151] width 184 height 9
type input "096087001598 [PERSON_NAME] [PERSON_NAME]"
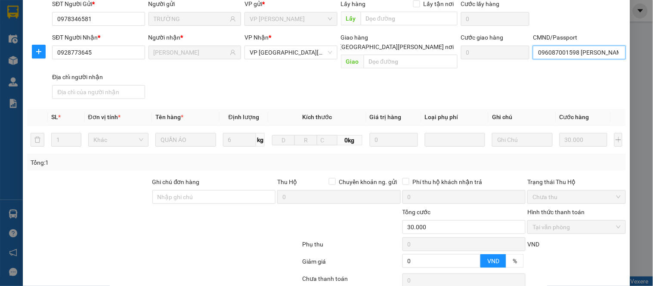
scroll to position [125, 0]
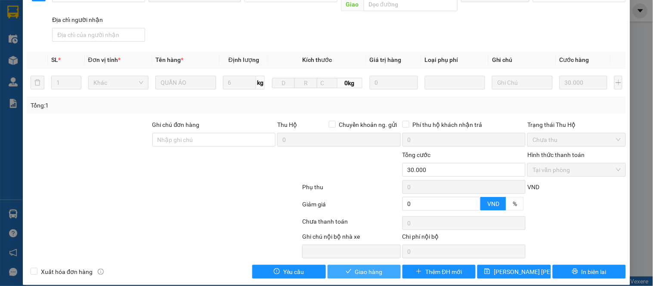
click at [371, 267] on span "Giao hàng" at bounding box center [369, 271] width 28 height 9
